Goal: Check status: Check status

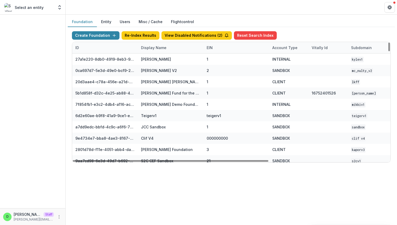
click at [146, 47] on div "Display Name" at bounding box center [154, 48] width 32 height 6
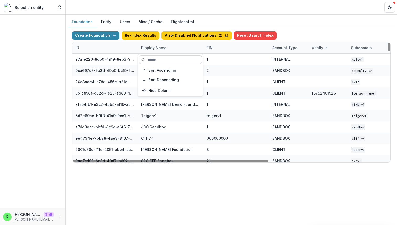
click at [157, 61] on input at bounding box center [170, 59] width 63 height 8
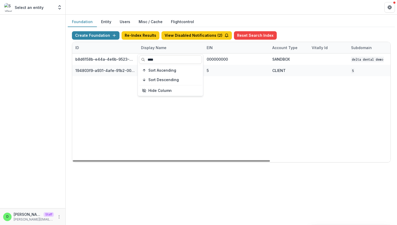
type input "****"
click at [221, 109] on div "b8d6158b-e44a-4e6b-9523-731bbbd4a617 Delta Dental DEMO 000000000 SANDBOX Delta …" at bounding box center [328, 108] width 512 height 109
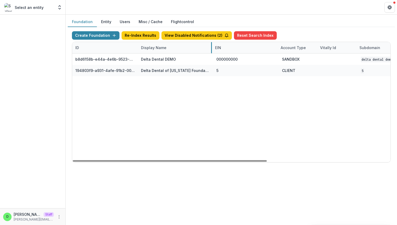
drag, startPoint x: 203, startPoint y: 48, endPoint x: 209, endPoint y: 47, distance: 5.8
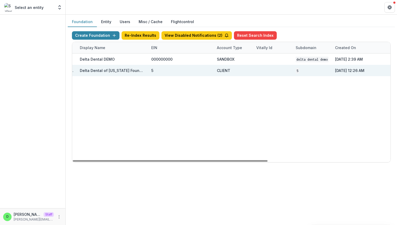
scroll to position [0, 200]
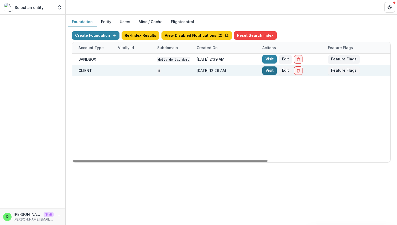
click at [268, 71] on link "Visit" at bounding box center [269, 70] width 14 height 8
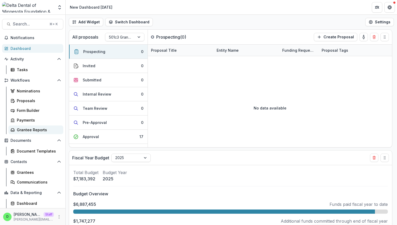
click at [32, 131] on div "Grantee Reports" at bounding box center [38, 130] width 42 height 6
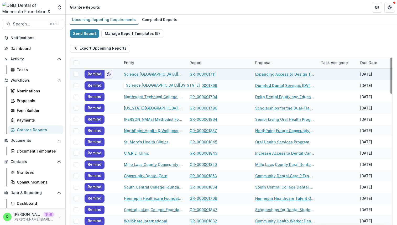
click at [146, 75] on link "Science [GEOGRAPHIC_DATA][US_STATE]" at bounding box center [153, 74] width 59 height 6
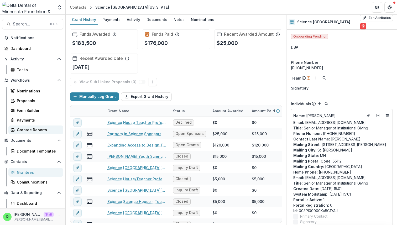
click at [34, 131] on div "Grantee Reports" at bounding box center [38, 130] width 42 height 6
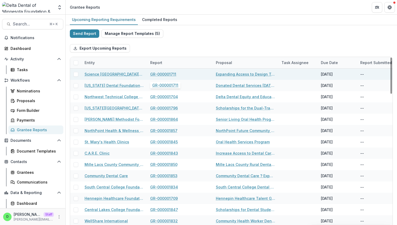
click at [164, 75] on link "GR-000001711" at bounding box center [163, 74] width 26 height 6
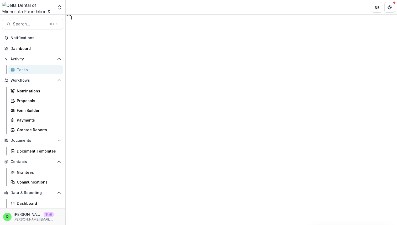
select select "********"
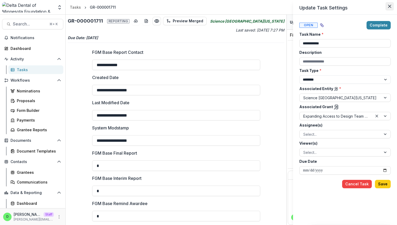
click at [390, 6] on icon "Close" at bounding box center [389, 6] width 3 height 3
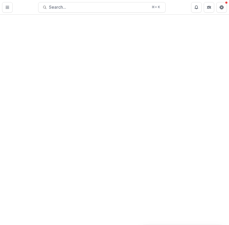
select select "********"
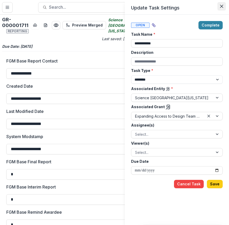
click at [223, 5] on button "Close" at bounding box center [221, 6] width 8 height 8
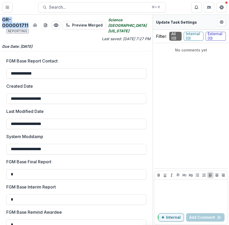
drag, startPoint x: 2, startPoint y: 19, endPoint x: 28, endPoint y: 24, distance: 26.0
click at [28, 24] on h2 "GR-000001711 Reporting" at bounding box center [15, 25] width 27 height 17
click at [32, 31] on div "GR-000001711 Reporting Preview Merged" at bounding box center [54, 25] width 104 height 17
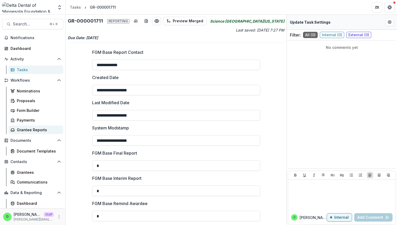
click at [37, 132] on div "Grantee Reports" at bounding box center [38, 130] width 42 height 6
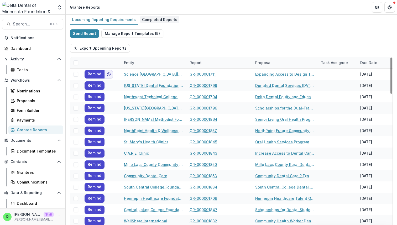
click at [153, 20] on div "Completed Reports" at bounding box center [159, 20] width 39 height 8
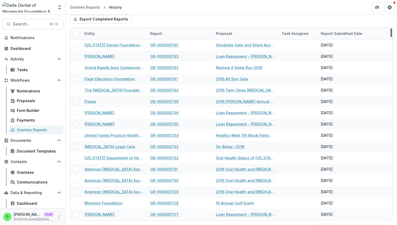
drag, startPoint x: 390, startPoint y: 140, endPoint x: 392, endPoint y: 17, distance: 123.2
click at [228, 28] on div at bounding box center [392, 32] width 2 height 9
